Goal: Transaction & Acquisition: Obtain resource

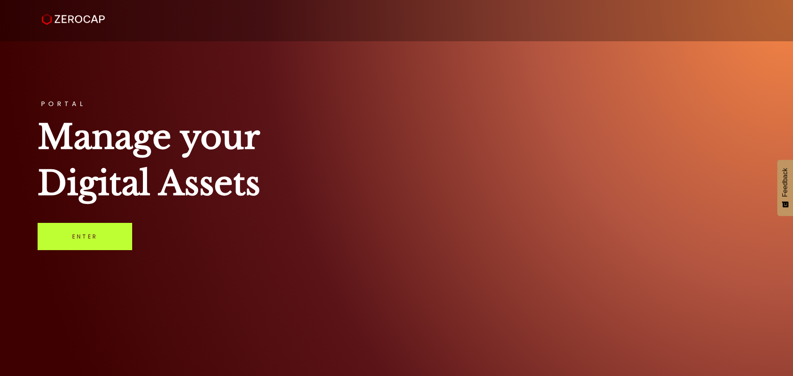
click at [80, 245] on link "Enter" at bounding box center [85, 236] width 95 height 27
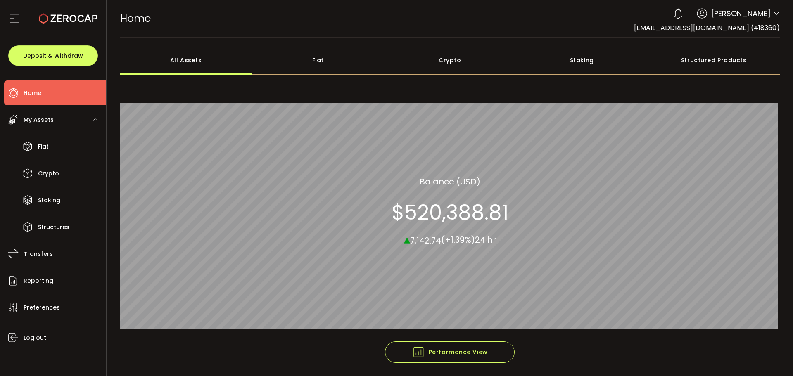
click at [759, 18] on span "Brinley Hales" at bounding box center [740, 13] width 59 height 11
click at [757, 16] on span "Brinley Hales" at bounding box center [740, 13] width 59 height 11
click at [773, 12] on icon at bounding box center [776, 13] width 7 height 7
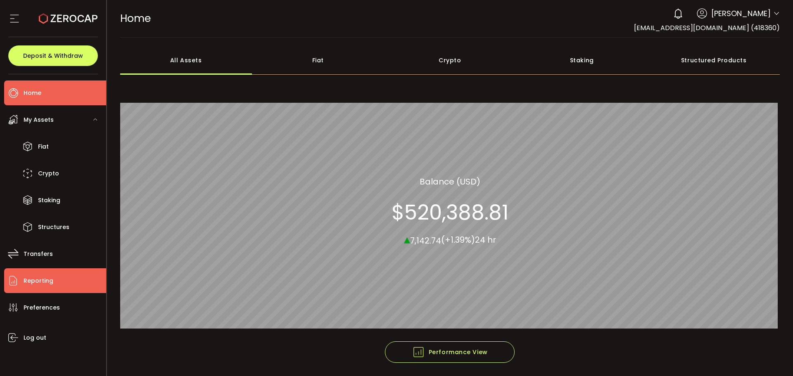
click at [30, 286] on span "Reporting" at bounding box center [39, 281] width 30 height 12
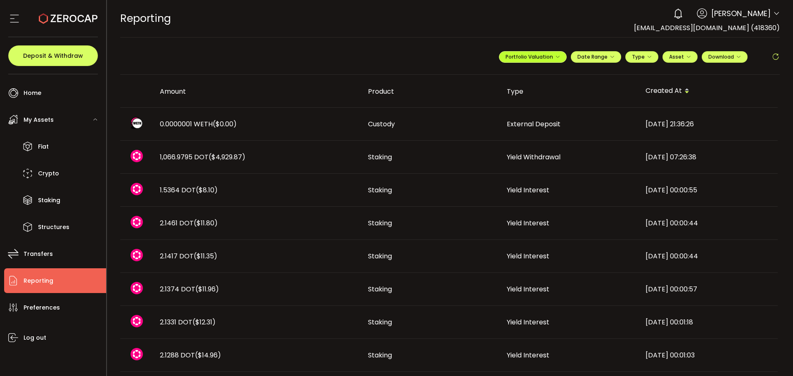
click at [555, 57] on icon "button" at bounding box center [557, 56] width 5 height 5
click at [502, 79] on input "**********" at bounding box center [499, 77] width 33 height 10
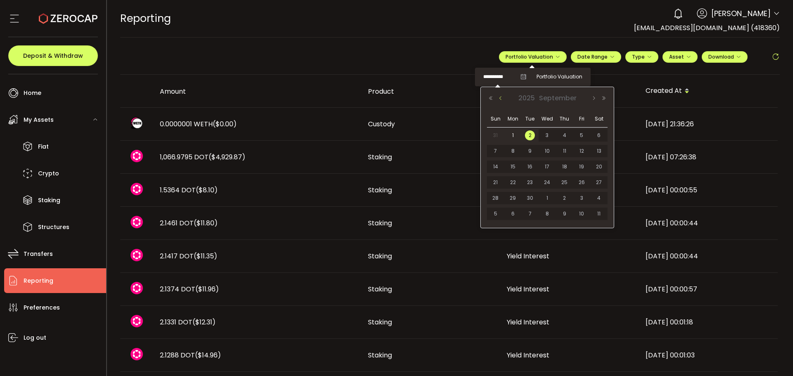
click at [499, 99] on button "Previous Month" at bounding box center [500, 98] width 10 height 6
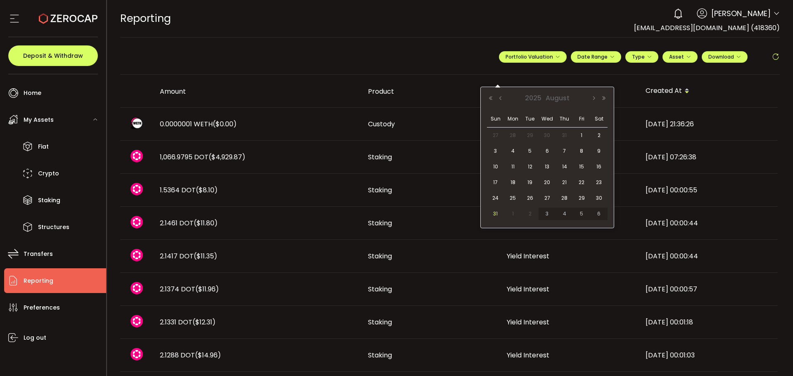
click at [496, 213] on span "31" at bounding box center [495, 214] width 10 height 10
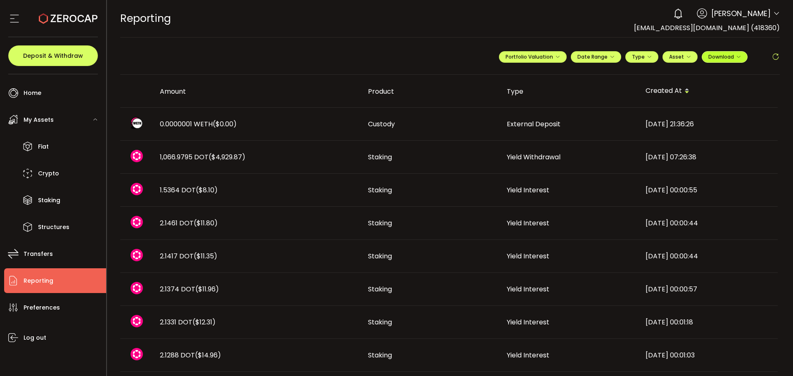
click at [720, 58] on span "Download" at bounding box center [724, 56] width 33 height 7
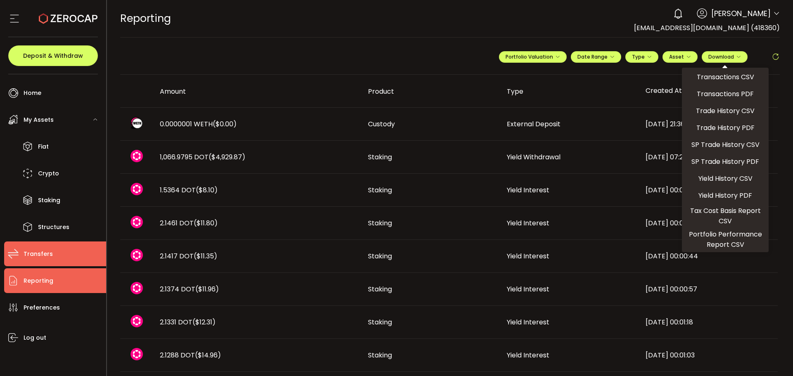
click at [33, 260] on span "Transfers" at bounding box center [38, 254] width 29 height 12
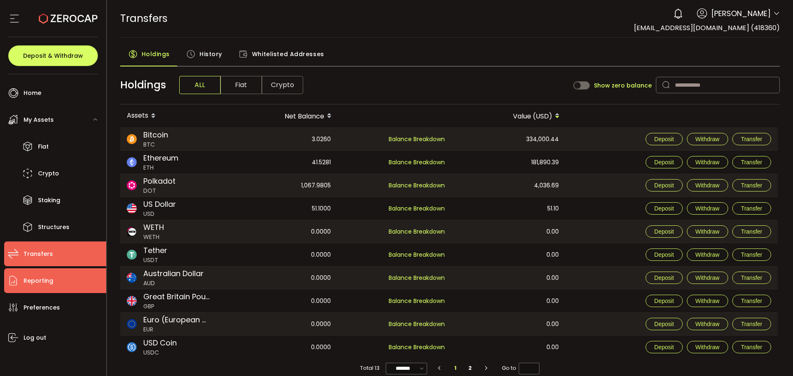
click at [37, 282] on span "Reporting" at bounding box center [39, 281] width 30 height 12
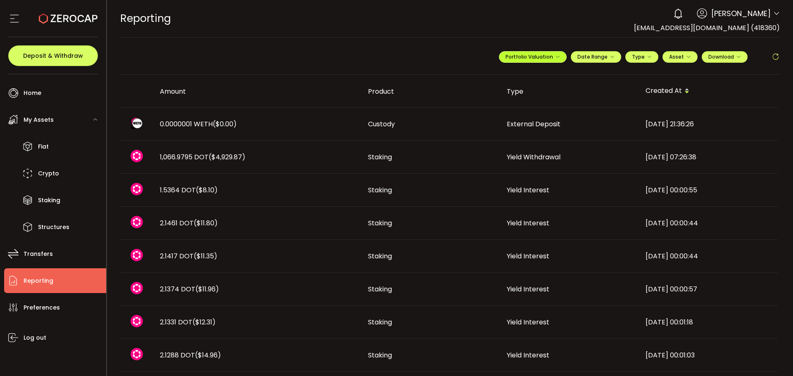
click at [557, 59] on button "Portfolio Valuation" at bounding box center [533, 57] width 68 height 12
click at [552, 78] on span "Portfolio Valuation" at bounding box center [559, 76] width 46 height 7
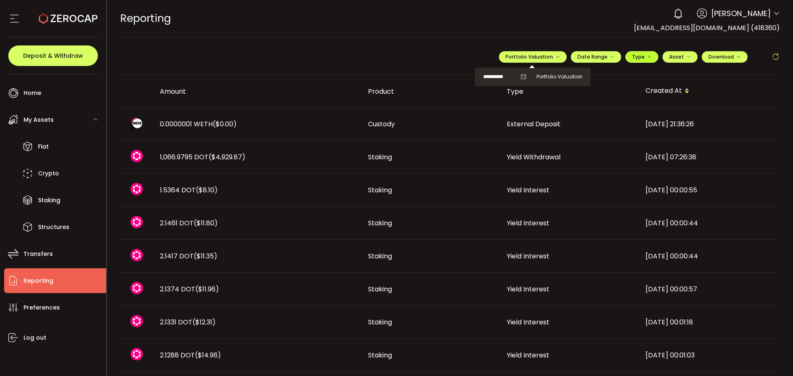
click at [642, 57] on span "Type" at bounding box center [642, 56] width 20 height 7
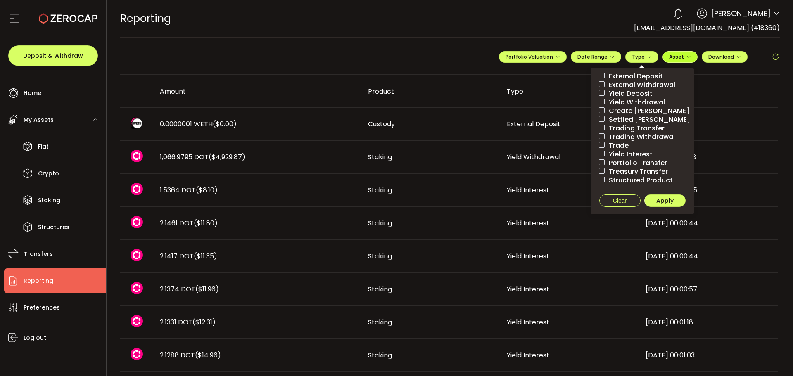
click at [681, 57] on span "Asset" at bounding box center [680, 56] width 22 height 7
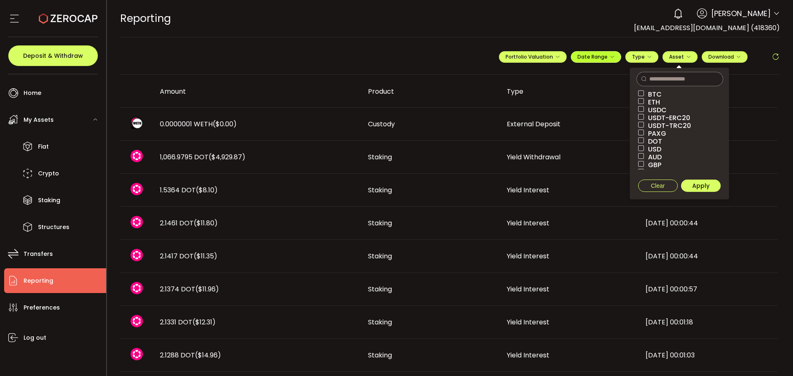
click at [604, 59] on span "Date Range" at bounding box center [595, 56] width 37 height 7
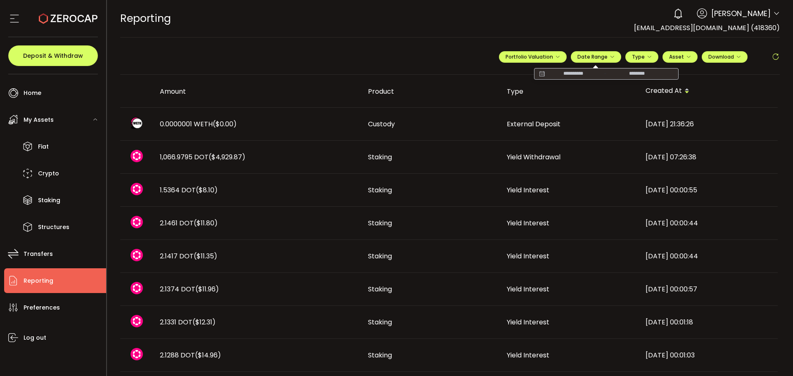
click at [571, 73] on input at bounding box center [572, 74] width 53 height 8
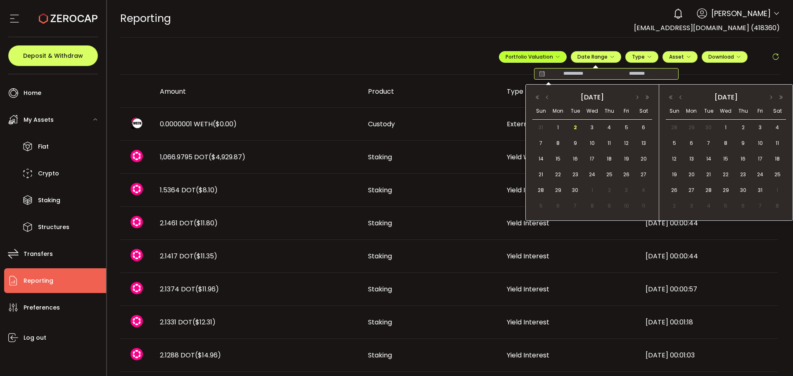
click at [555, 57] on icon "button" at bounding box center [557, 56] width 5 height 5
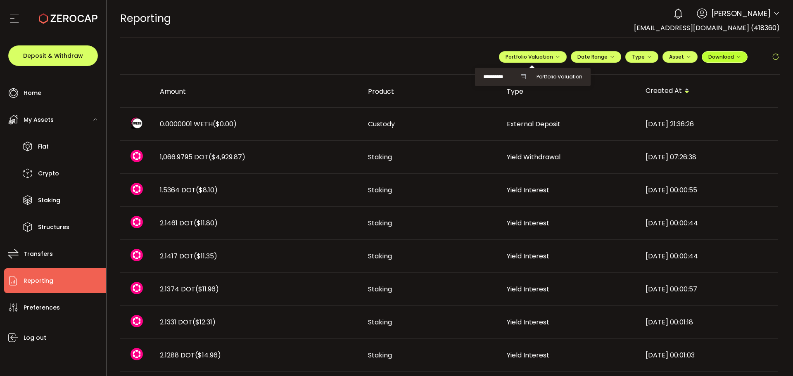
click at [737, 54] on icon "button" at bounding box center [738, 56] width 5 height 5
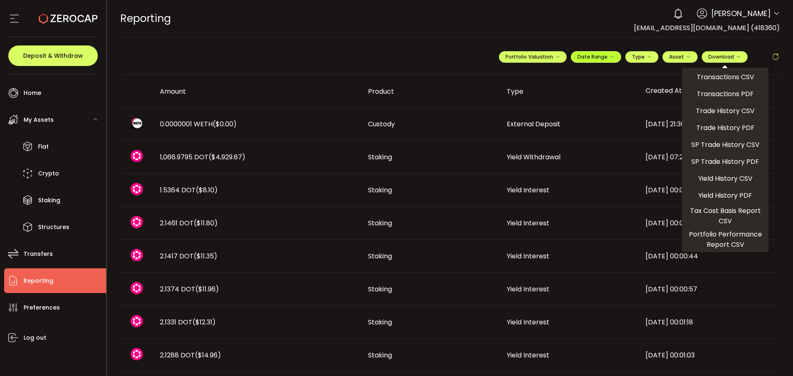
click at [609, 55] on icon "button" at bounding box center [611, 56] width 5 height 5
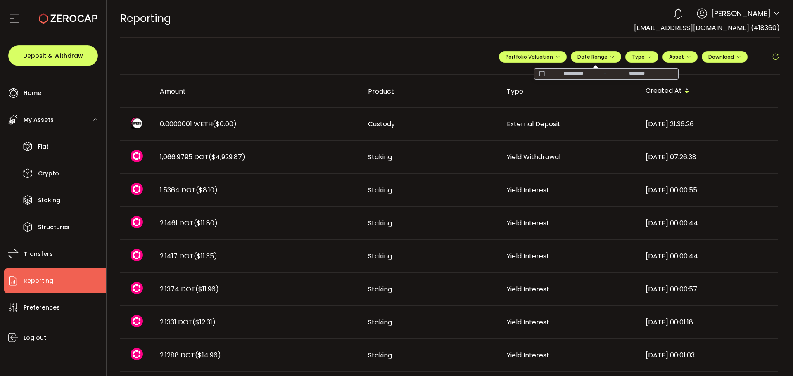
click at [574, 73] on input at bounding box center [572, 74] width 53 height 8
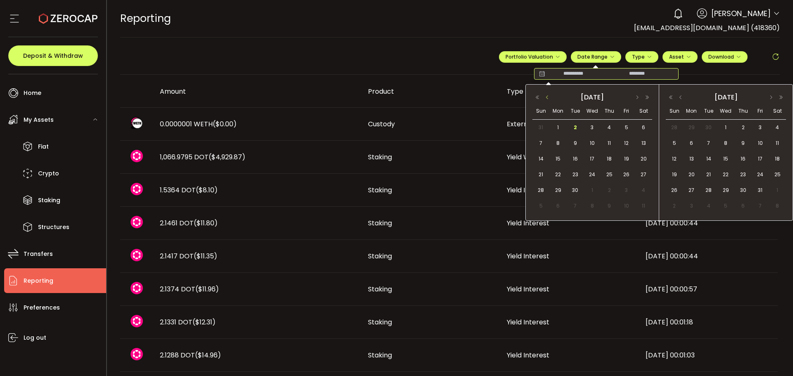
click at [550, 97] on button "button" at bounding box center [547, 98] width 10 height 6
click at [622, 123] on div "1" at bounding box center [625, 127] width 17 height 12
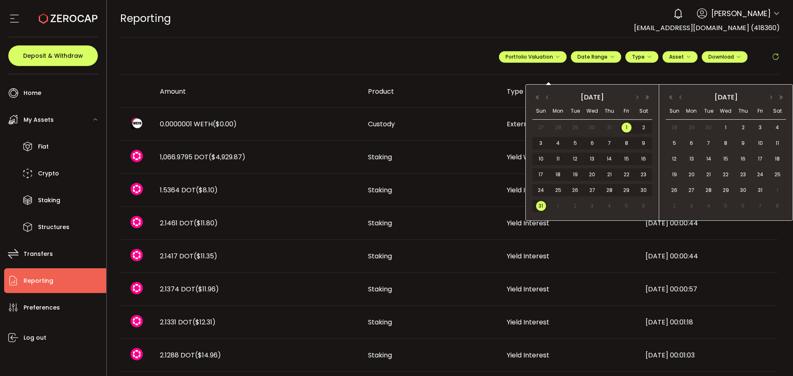
click at [543, 206] on span "31" at bounding box center [541, 206] width 10 height 10
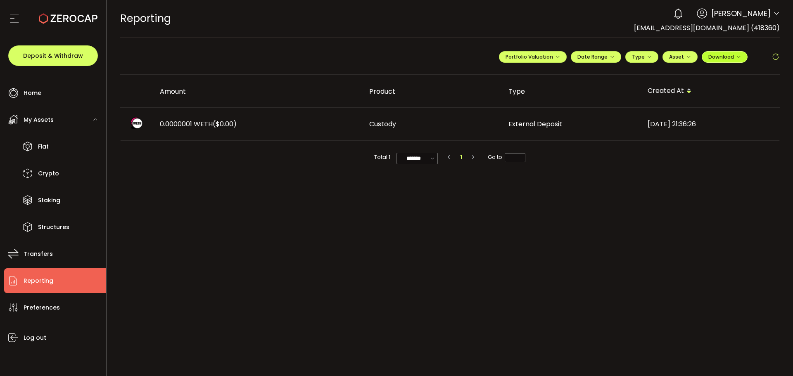
click at [741, 57] on button "Download" at bounding box center [724, 57] width 46 height 12
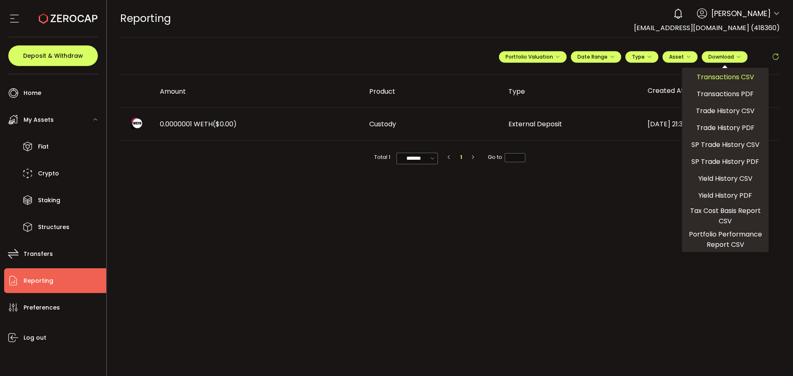
click at [734, 76] on span "Transactions CSV" at bounding box center [724, 77] width 57 height 10
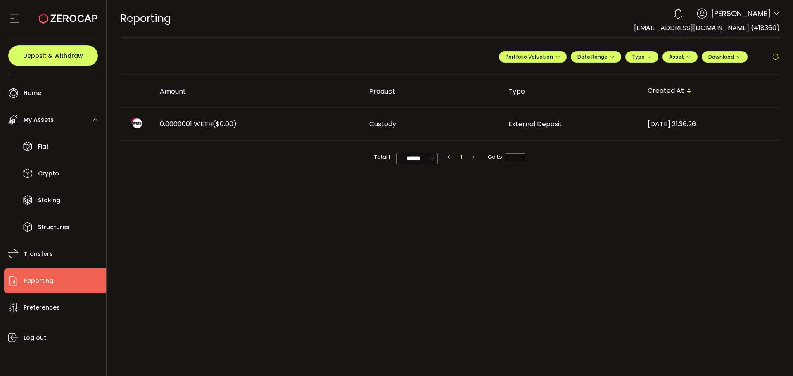
click at [419, 266] on main "**********" at bounding box center [450, 207] width 686 height 338
click at [775, 13] on icon at bounding box center [776, 13] width 7 height 7
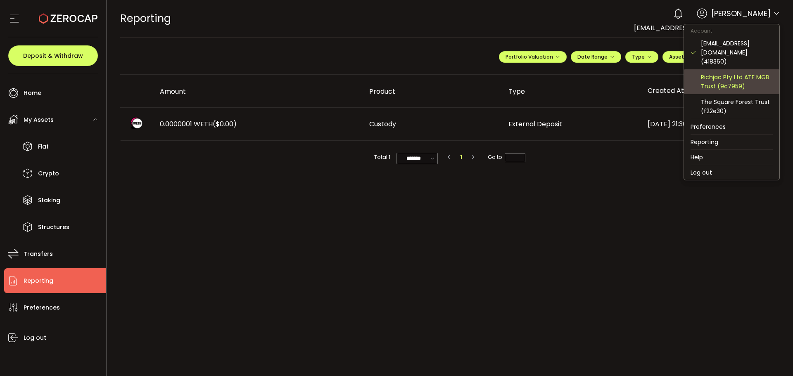
click at [729, 76] on div "Richjac Pty Ltd ATF MGB Trust (9c7959)" at bounding box center [736, 82] width 72 height 18
